Goal: Find specific page/section: Find specific page/section

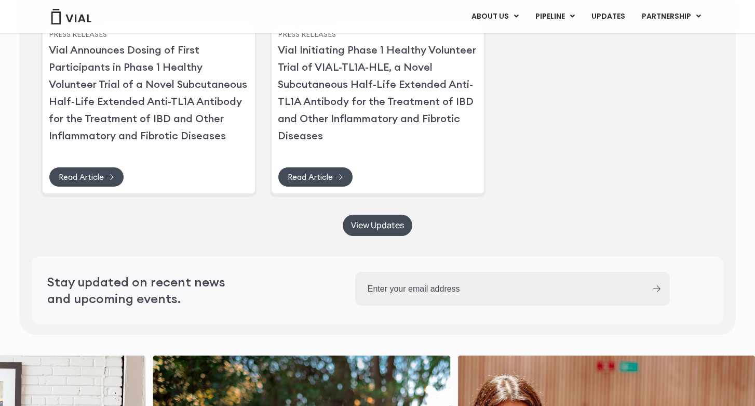
scroll to position [2622, 0]
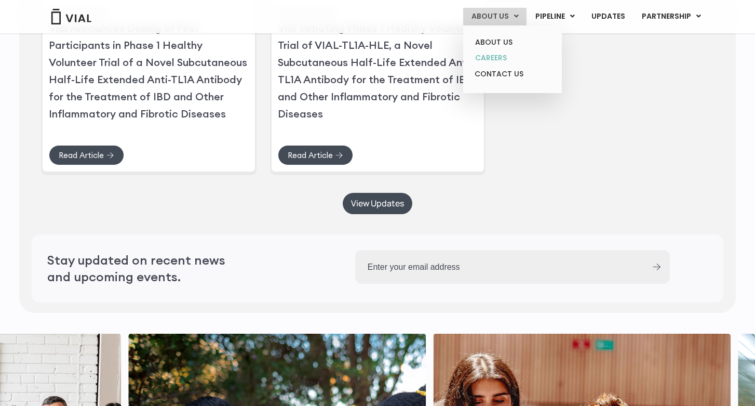
click at [501, 60] on link "CAREERS" at bounding box center [512, 58] width 91 height 16
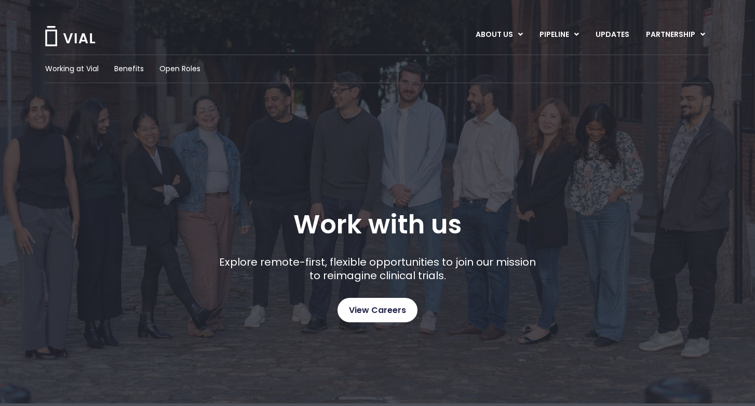
click at [403, 313] on span "View Careers" at bounding box center [377, 310] width 57 height 14
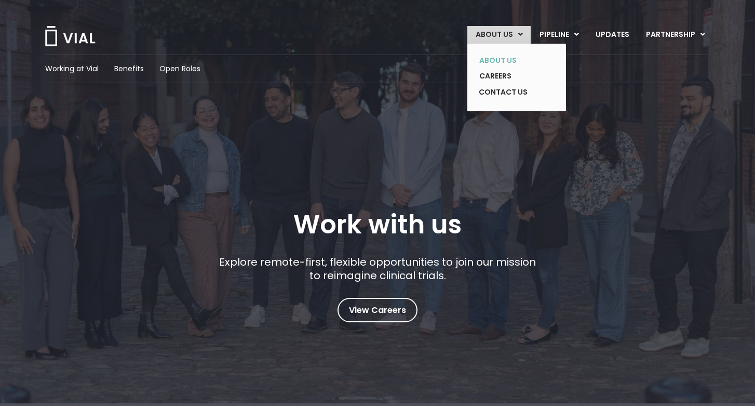
click at [505, 59] on link "ABOUT US" at bounding box center [509, 60] width 76 height 16
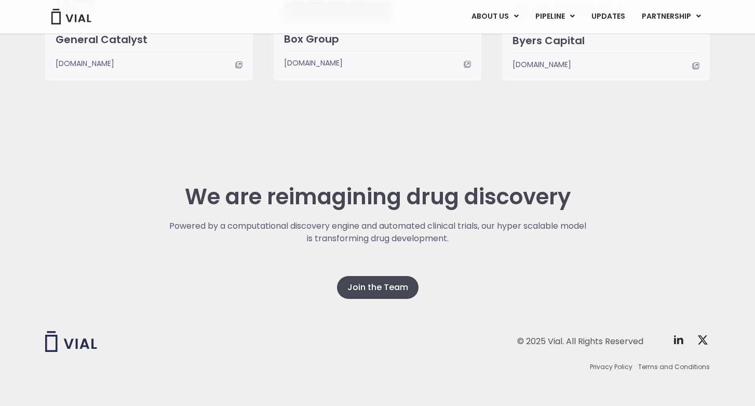
scroll to position [2638, 0]
